Goal: Use online tool/utility: Utilize a website feature to perform a specific function

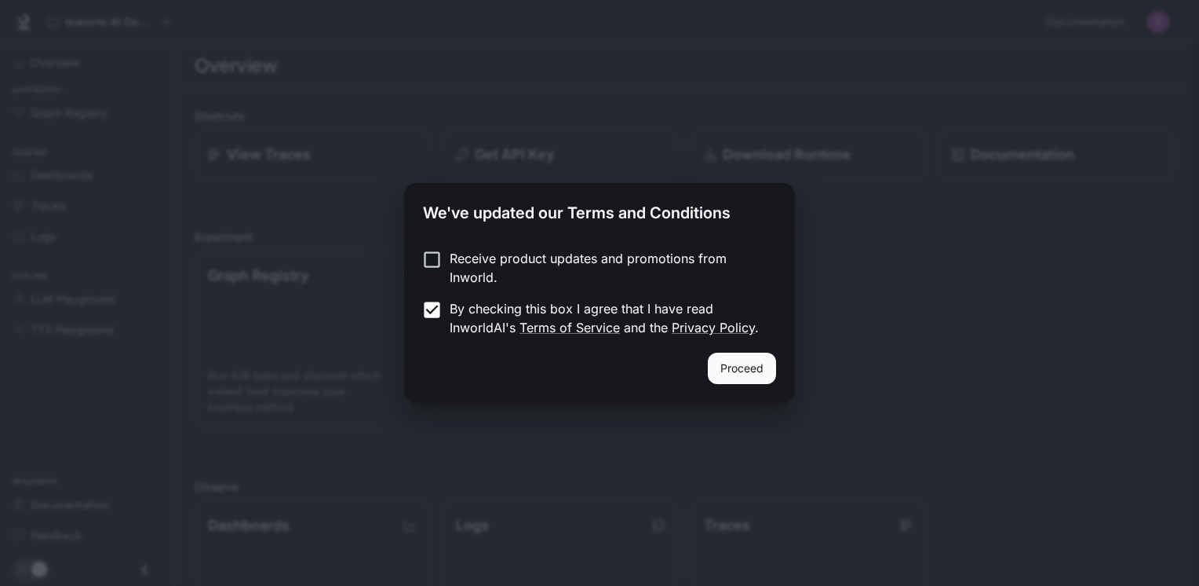
click at [749, 366] on button "Proceed" at bounding box center [742, 367] width 68 height 31
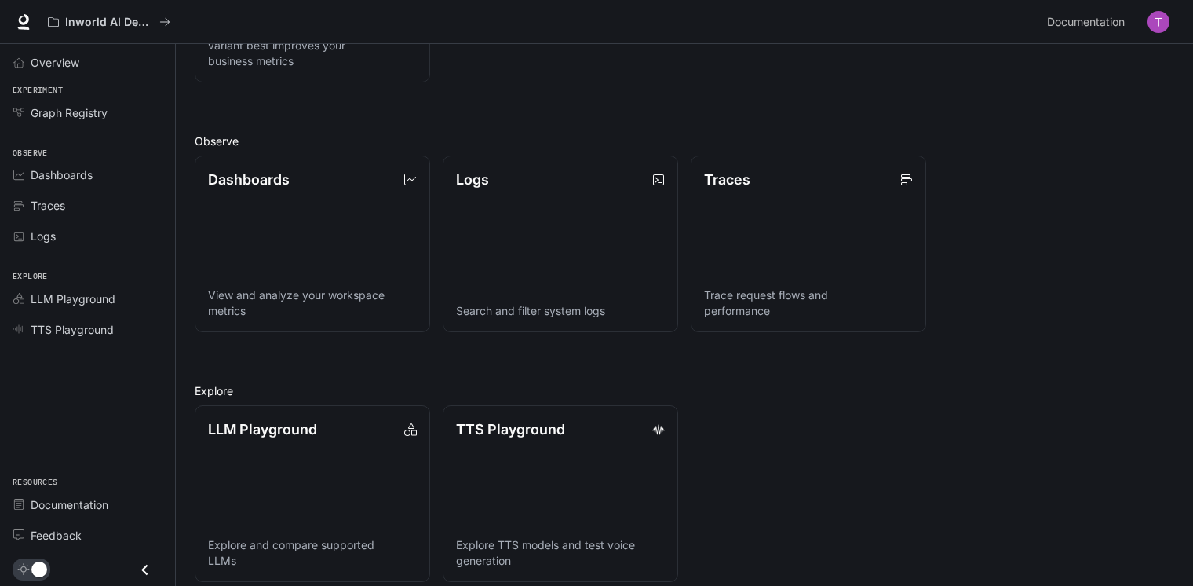
scroll to position [360, 0]
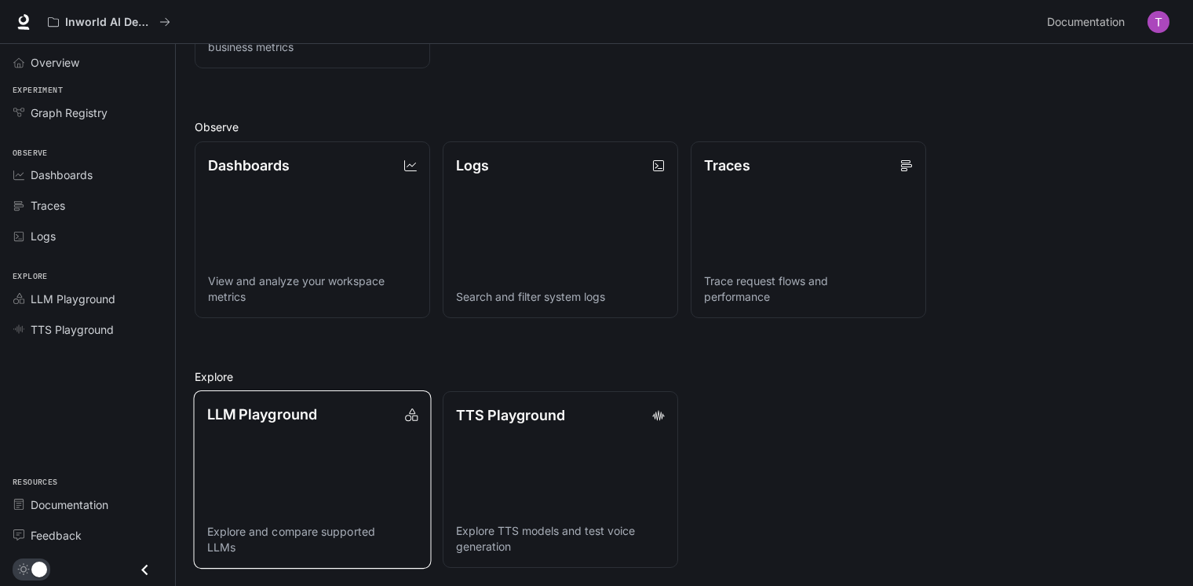
click at [347, 419] on div "LLM Playground" at bounding box center [312, 413] width 211 height 21
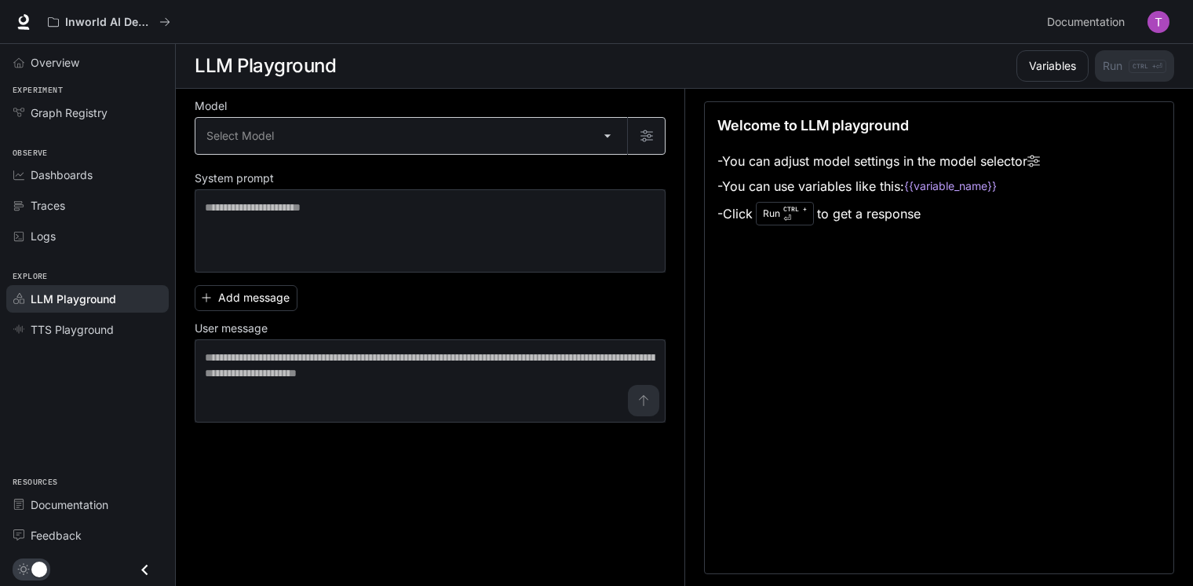
click at [389, 138] on body "Skip to main content Inworld AI Demos Documentation Documentation Portal Overvi…" at bounding box center [596, 293] width 1193 height 586
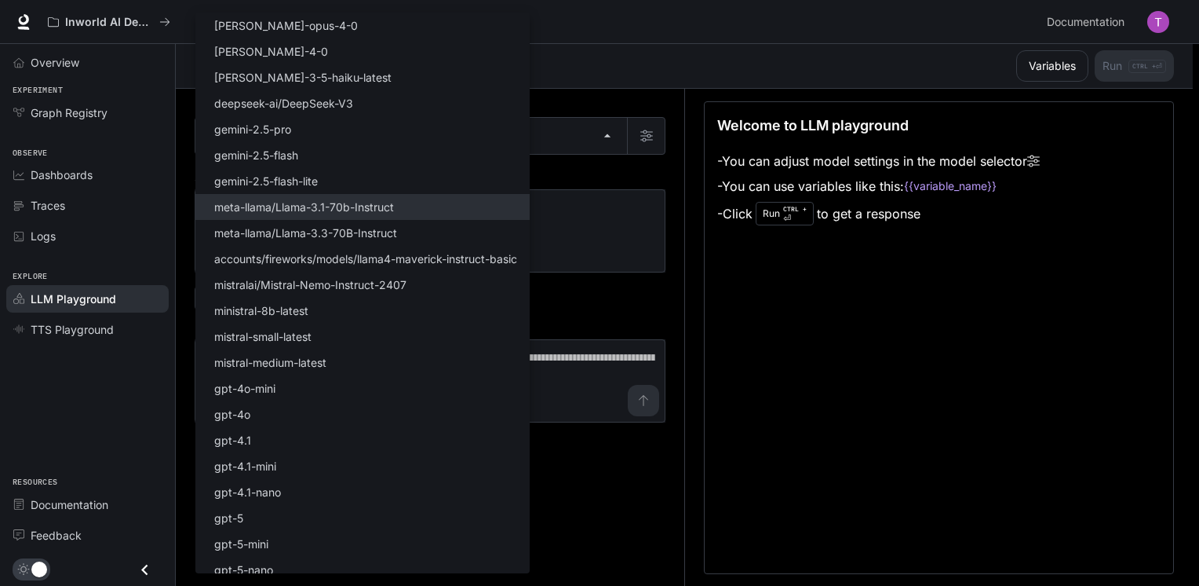
click at [306, 206] on p "meta-llama/Llama-3.1-70b-Instruct" at bounding box center [304, 207] width 180 height 16
type input "**********"
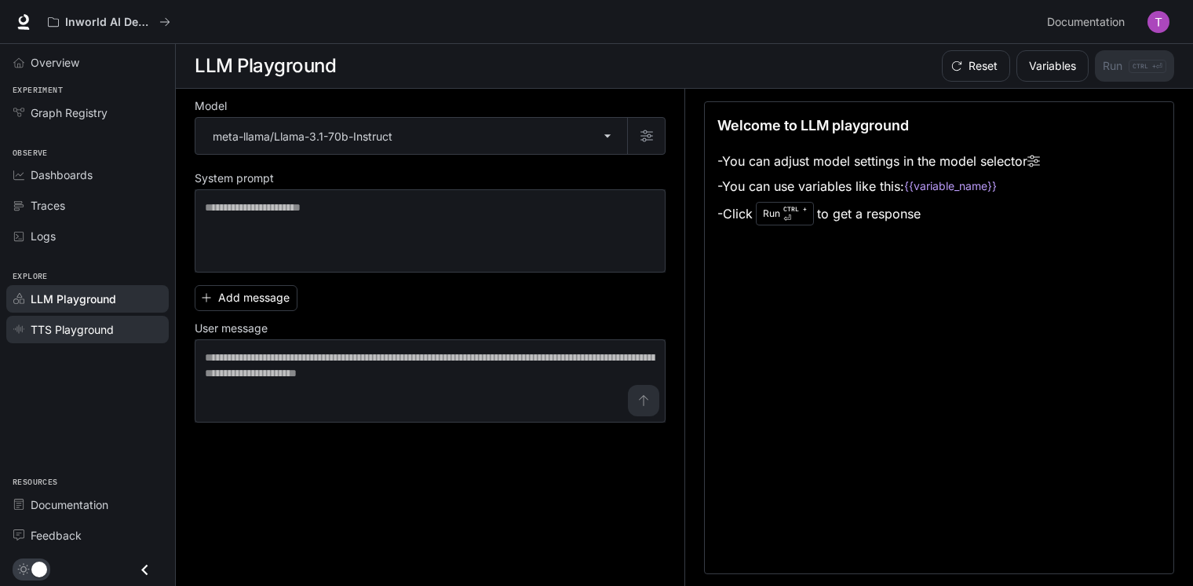
click at [56, 330] on span "TTS Playground" at bounding box center [72, 329] width 83 height 16
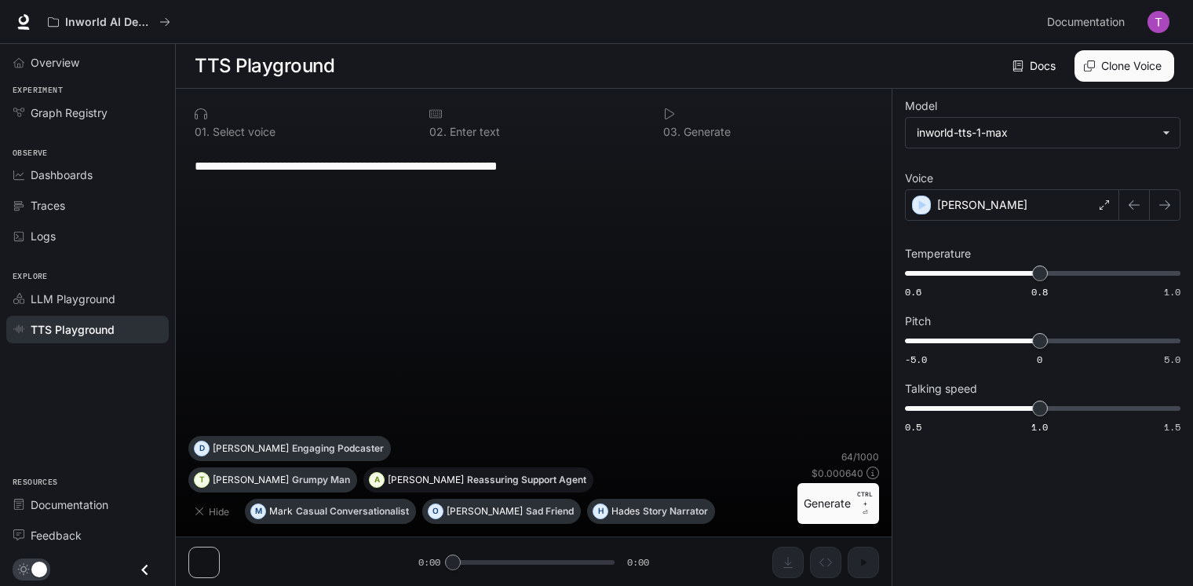
click at [467, 479] on p "Reassuring Support Agent" at bounding box center [526, 479] width 119 height 9
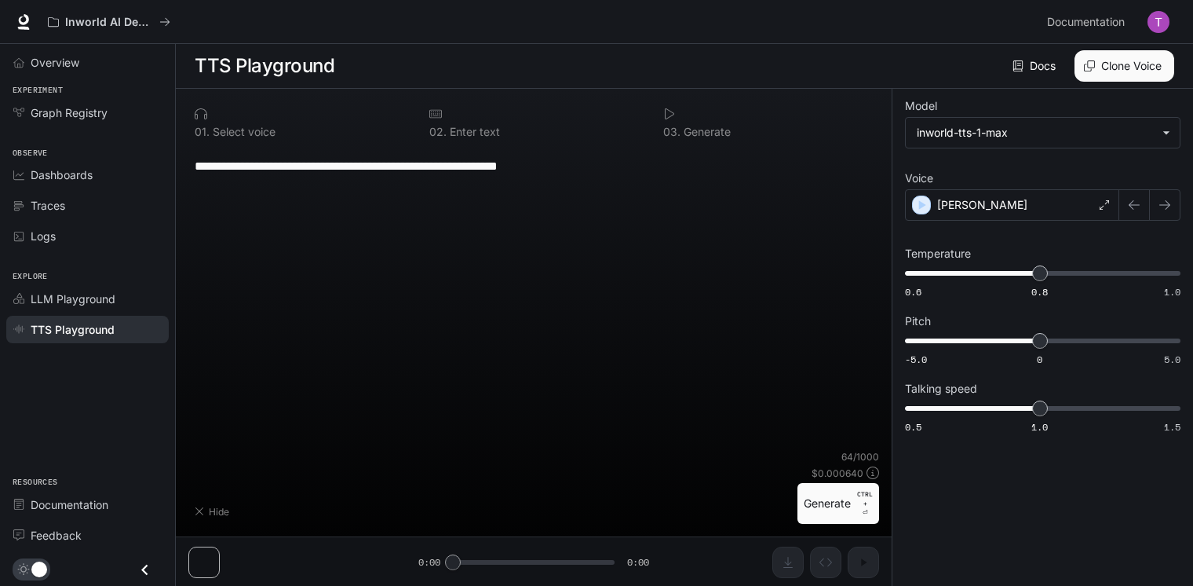
type textarea "**********"
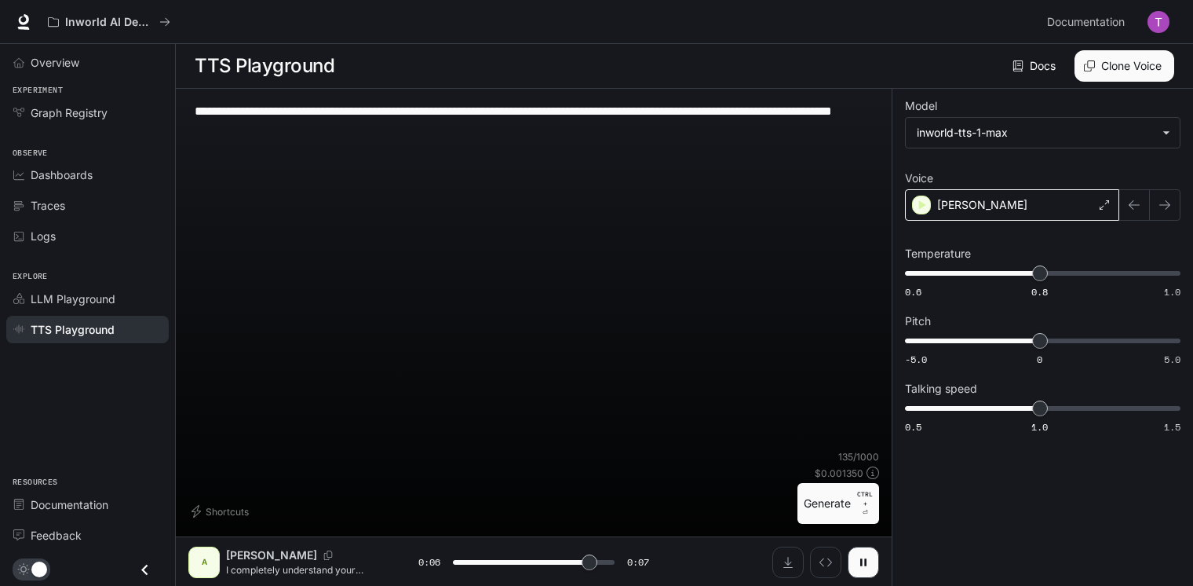
click at [976, 206] on div "[PERSON_NAME]" at bounding box center [1012, 204] width 214 height 31
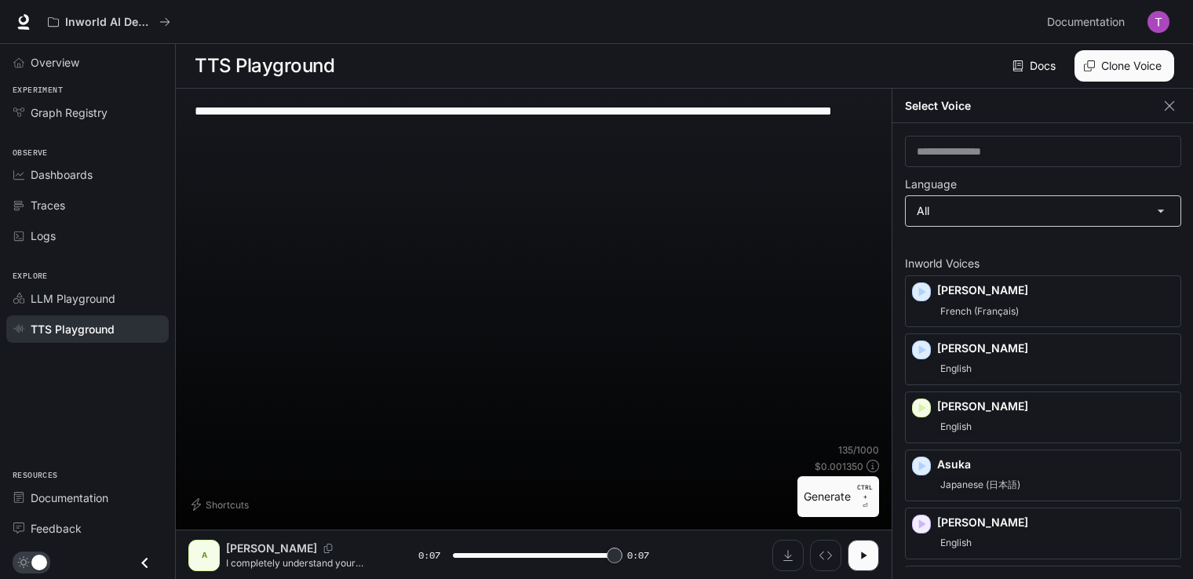
type input "*"
click at [989, 218] on body "**********" at bounding box center [596, 290] width 1193 height 580
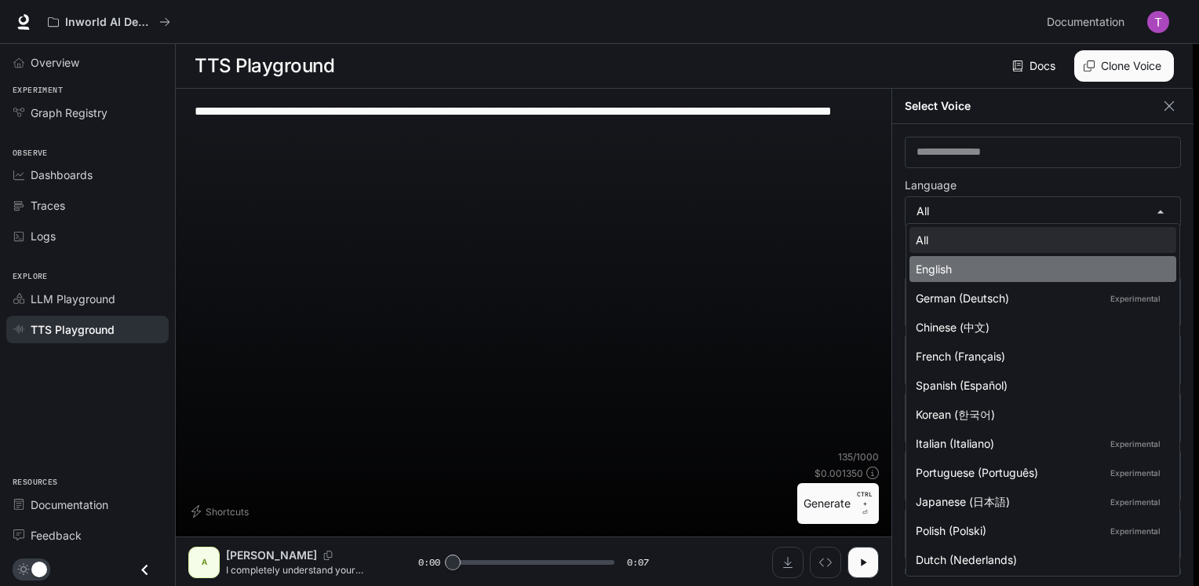
click at [976, 260] on li "English" at bounding box center [1043, 269] width 267 height 26
type input "*****"
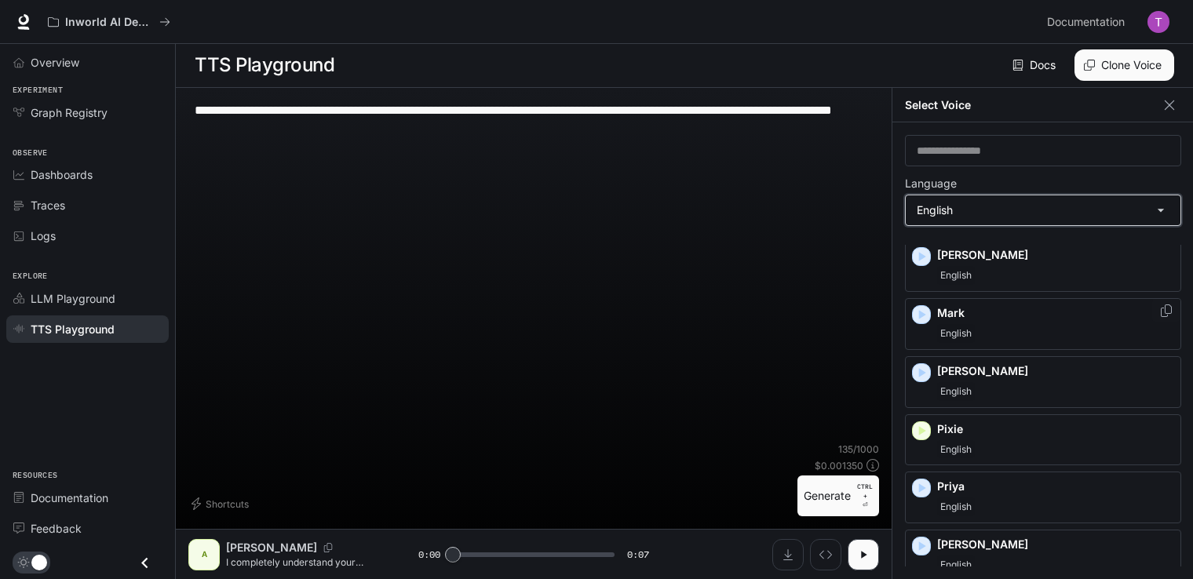
scroll to position [535, 0]
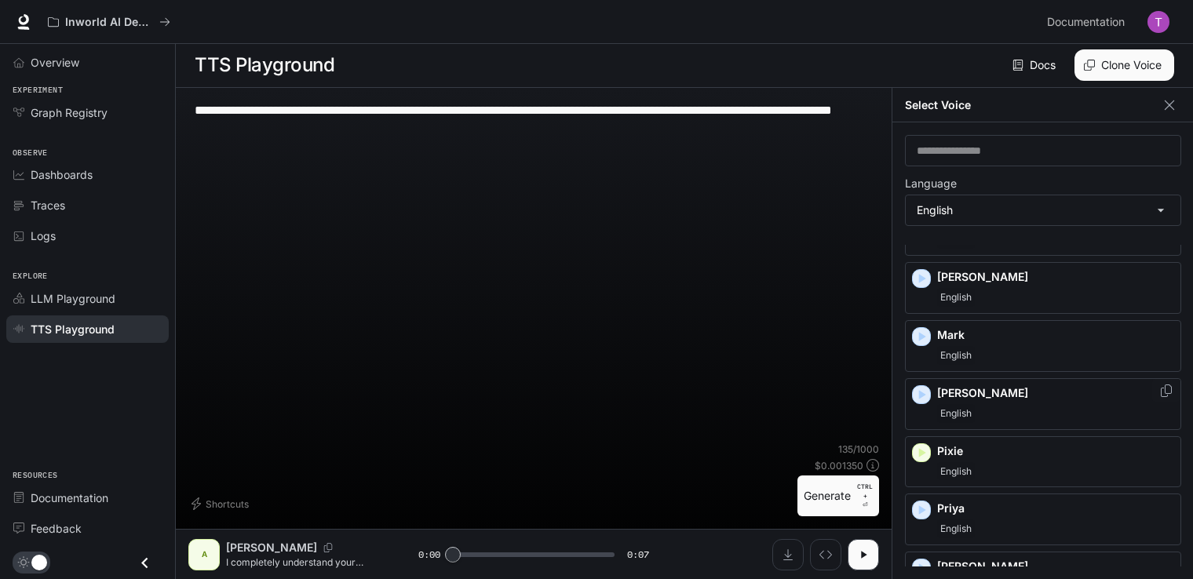
click at [973, 404] on span "English" at bounding box center [956, 413] width 38 height 19
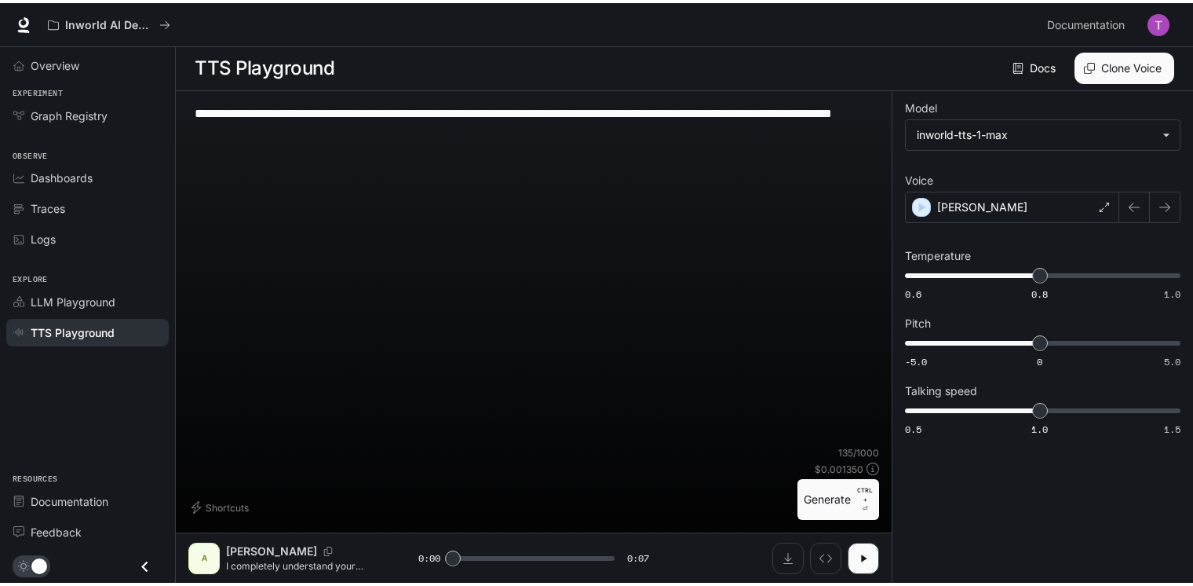
scroll to position [0, 0]
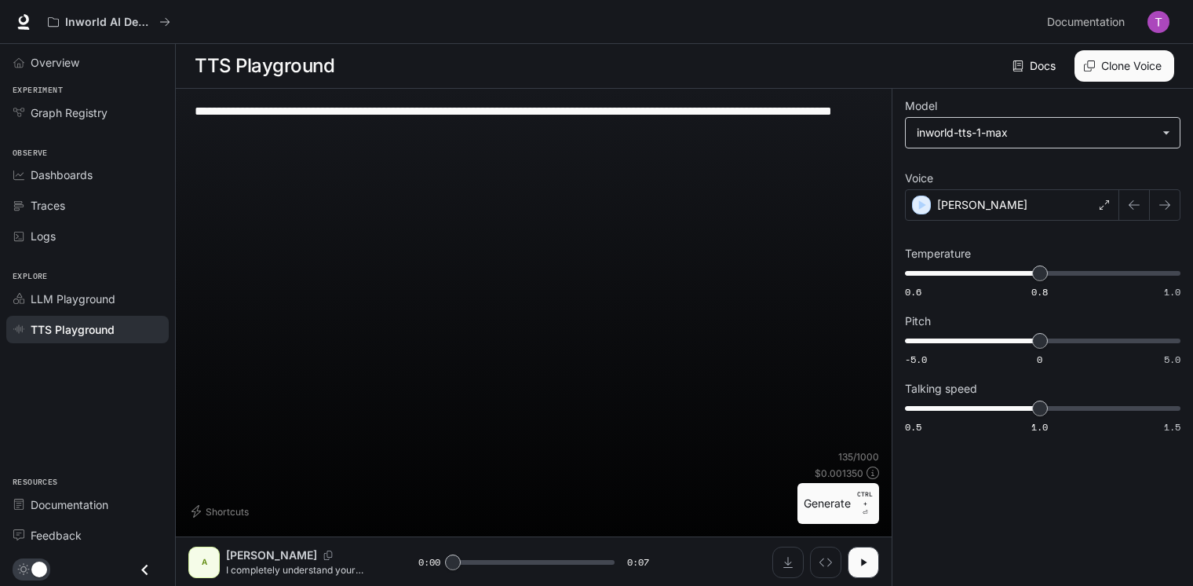
click at [1100, 130] on body "**********" at bounding box center [596, 293] width 1193 height 586
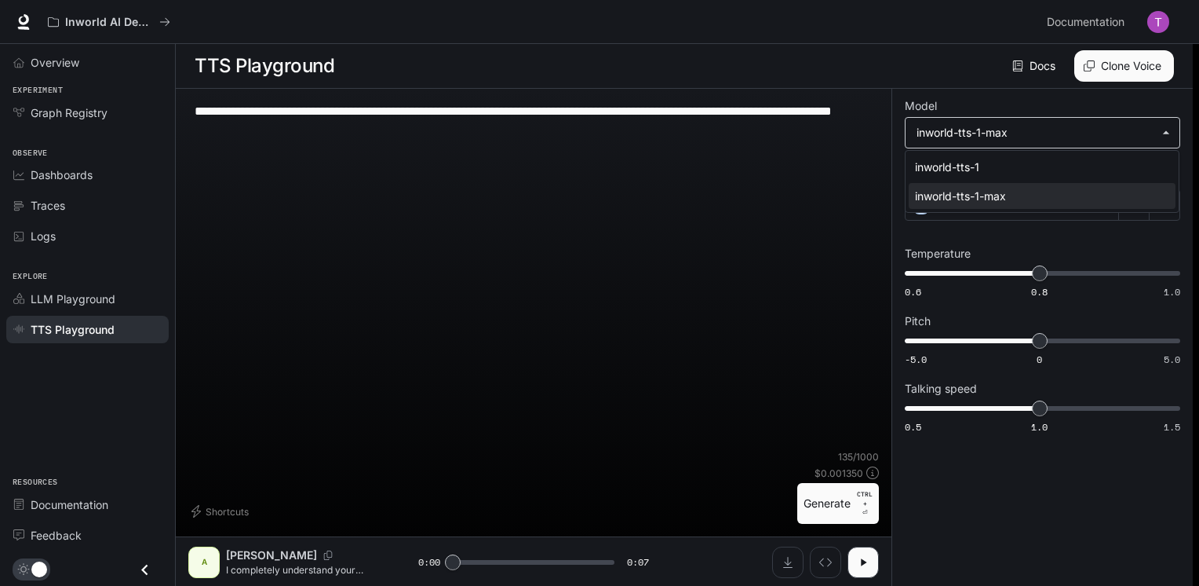
click at [1100, 130] on div at bounding box center [599, 293] width 1199 height 586
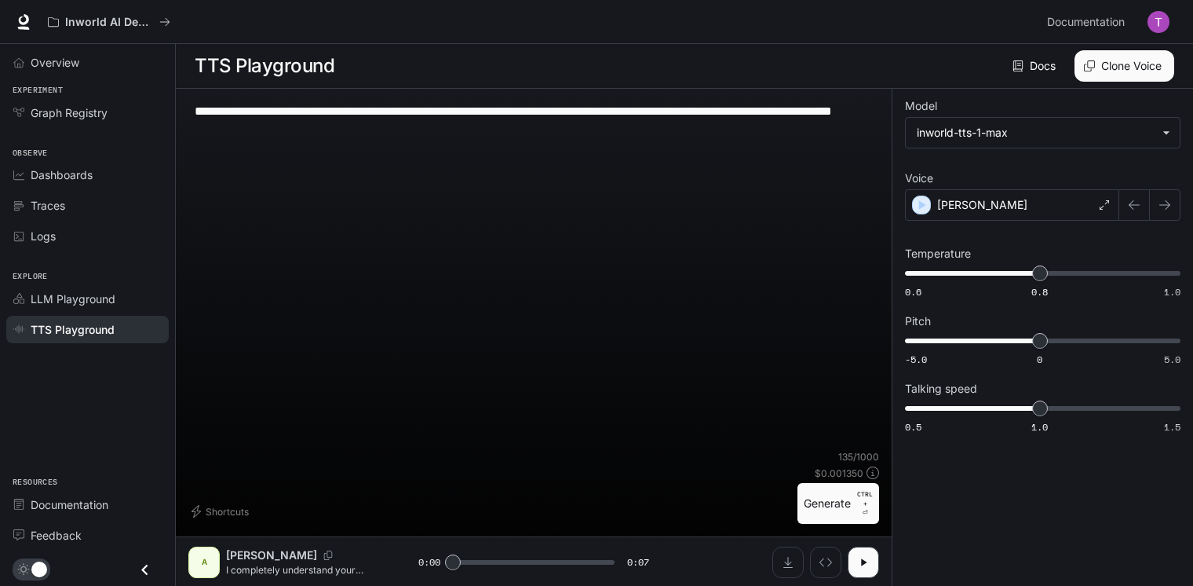
click at [257, 578] on div "A [PERSON_NAME] I completely understand your frustration with this situation. L…" at bounding box center [534, 561] width 716 height 50
click at [826, 499] on button "Generate CTRL + ⏎" at bounding box center [838, 503] width 82 height 41
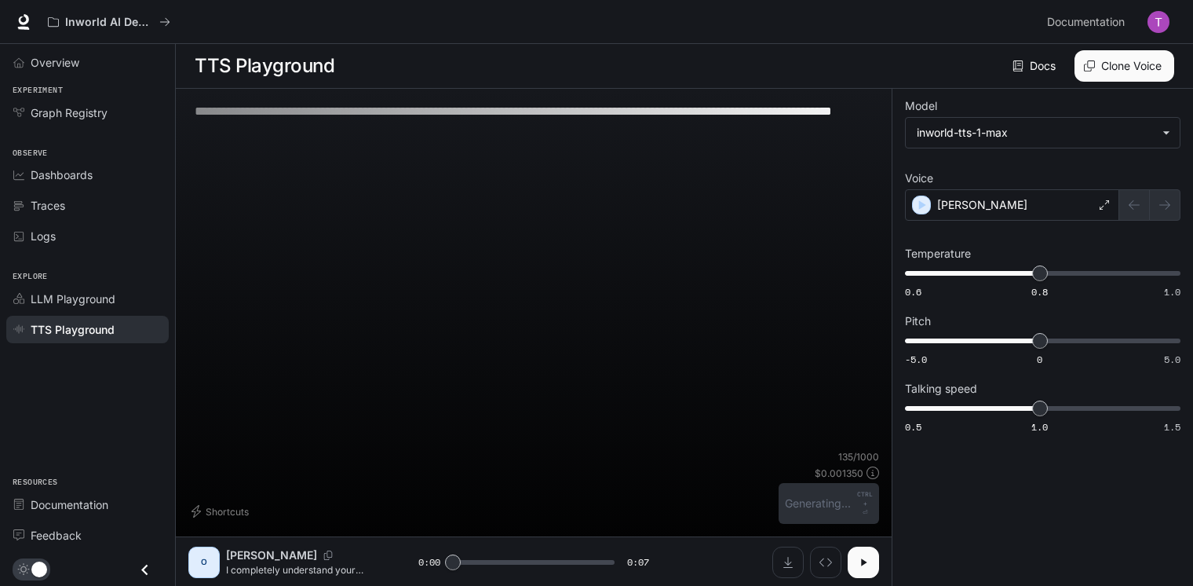
click at [856, 566] on button "button" at bounding box center [863, 561] width 31 height 31
type input "*"
click at [71, 116] on span "Graph Registry" at bounding box center [69, 112] width 77 height 16
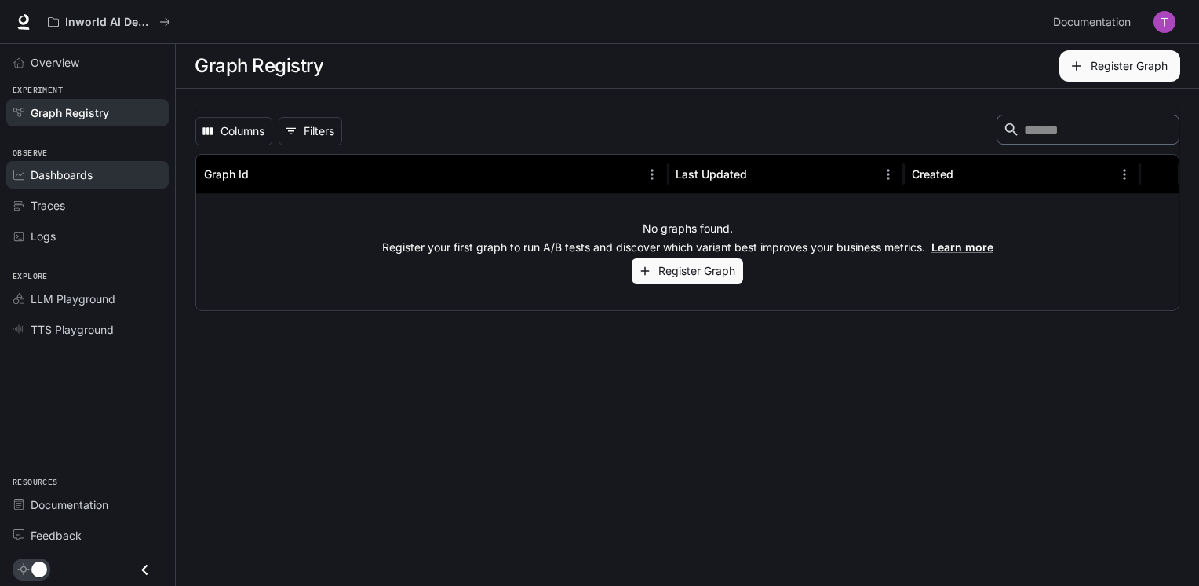
click at [53, 174] on span "Dashboards" at bounding box center [62, 174] width 62 height 16
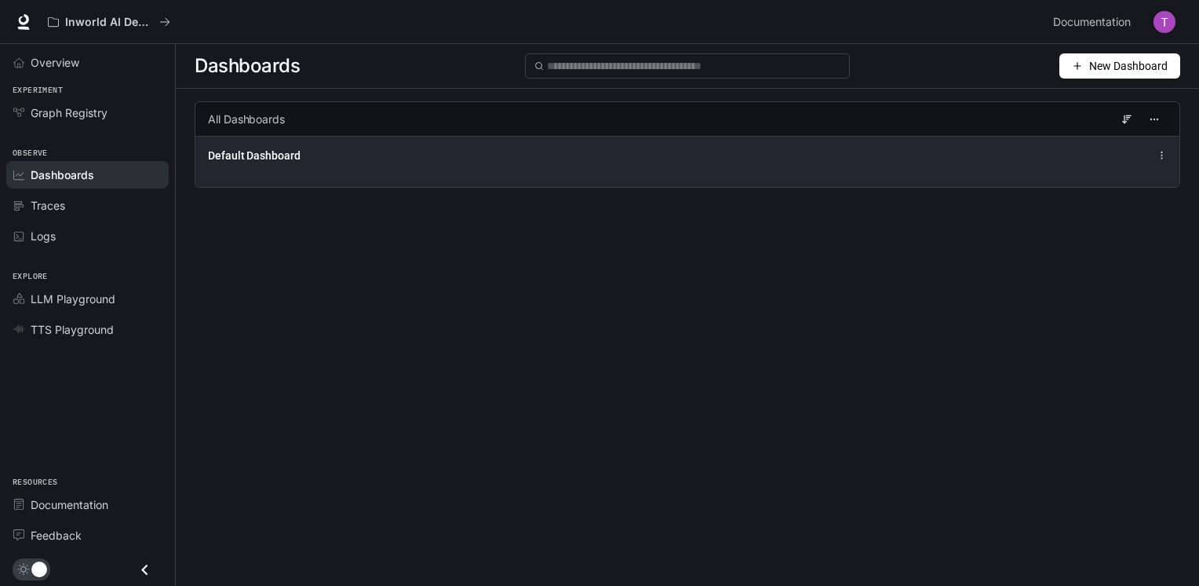
click at [241, 167] on div "Default Dashboard" at bounding box center [687, 161] width 984 height 51
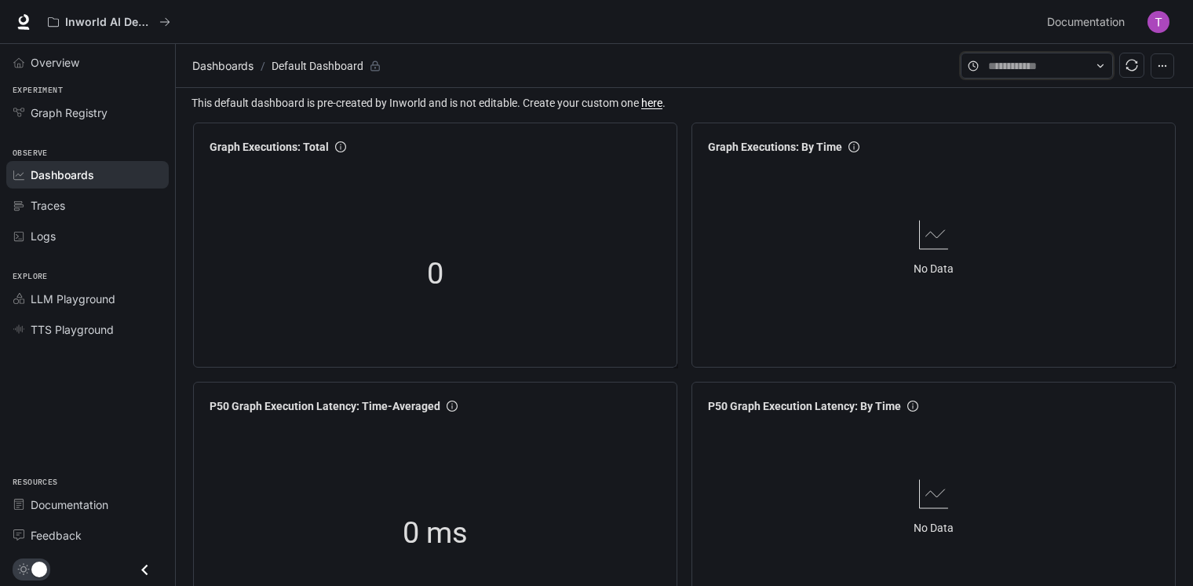
click at [1038, 72] on input "text" at bounding box center [1036, 65] width 97 height 17
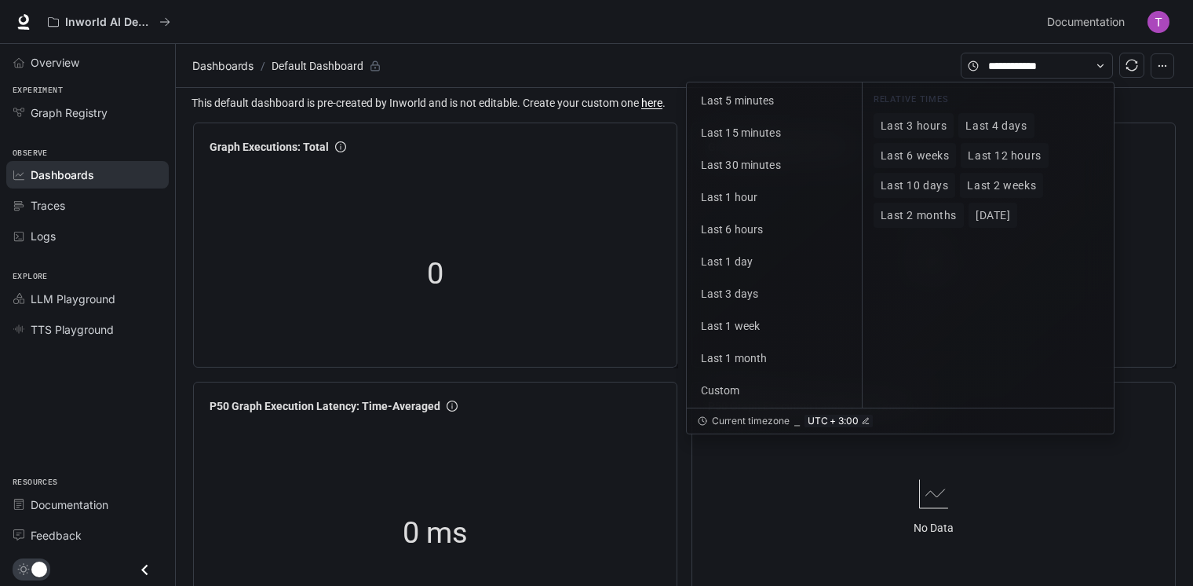
click at [575, 40] on div "Inworld AI Demos Documentation Documentation" at bounding box center [596, 22] width 1193 height 44
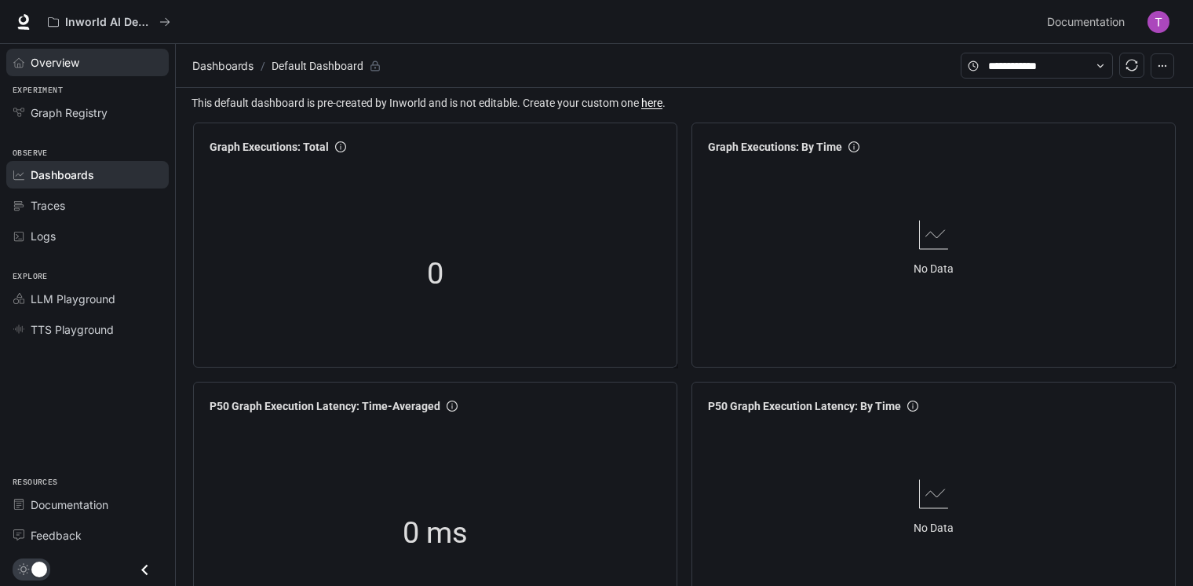
click at [70, 68] on span "Overview" at bounding box center [55, 62] width 49 height 16
